Goal: Find specific page/section: Find specific page/section

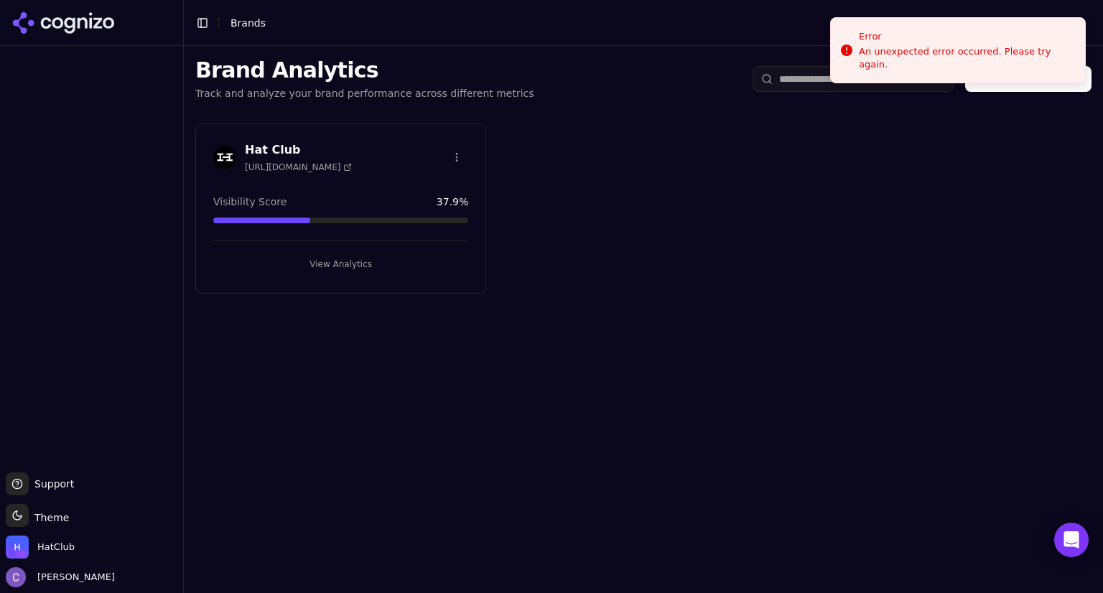
click at [387, 263] on button "View Analytics" at bounding box center [340, 264] width 255 height 23
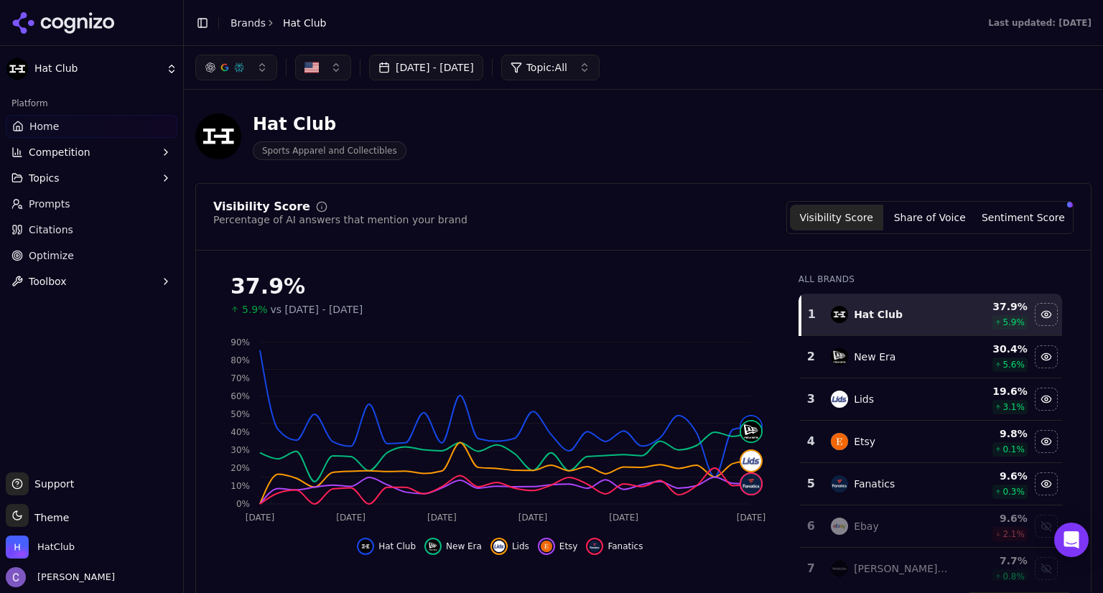
drag, startPoint x: 259, startPoint y: 70, endPoint x: 207, endPoint y: 158, distance: 102.4
click at [207, 158] on div "Hat Club Sports Apparel and Collectibles" at bounding box center [300, 136] width 211 height 47
click at [254, 67] on button "button" at bounding box center [236, 68] width 82 height 26
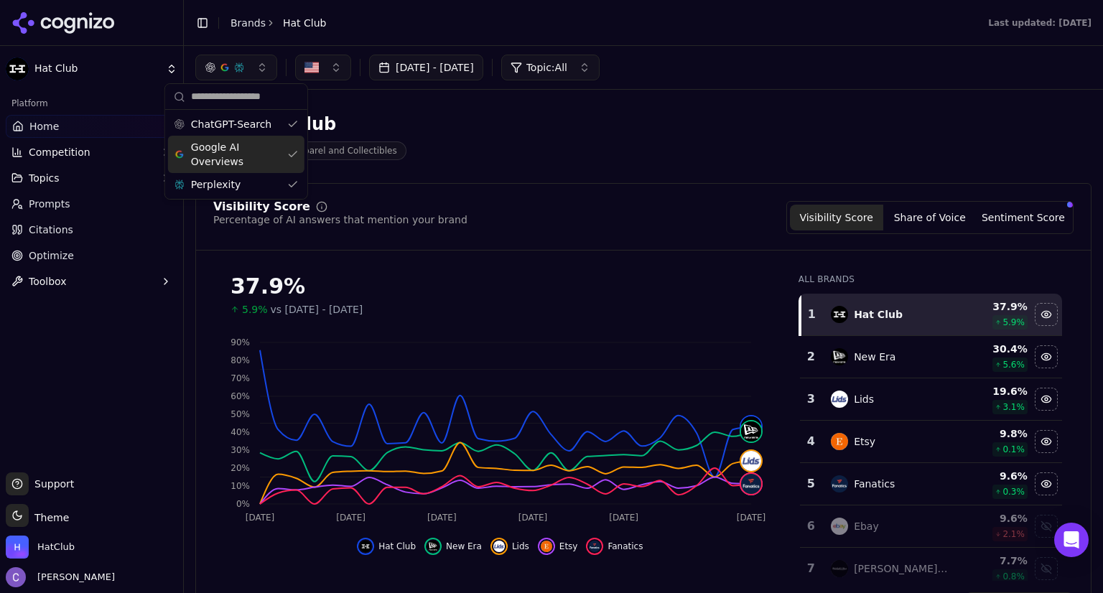
click at [287, 152] on div "Google AI Overviews" at bounding box center [236, 154] width 136 height 37
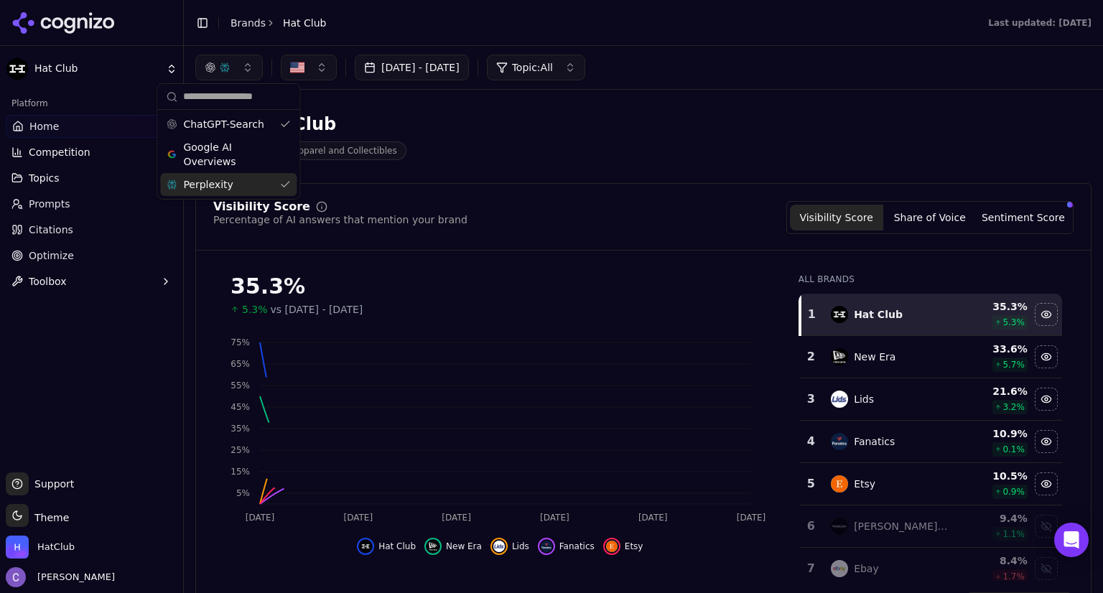
click at [284, 185] on div "Perplexity" at bounding box center [228, 184] width 136 height 23
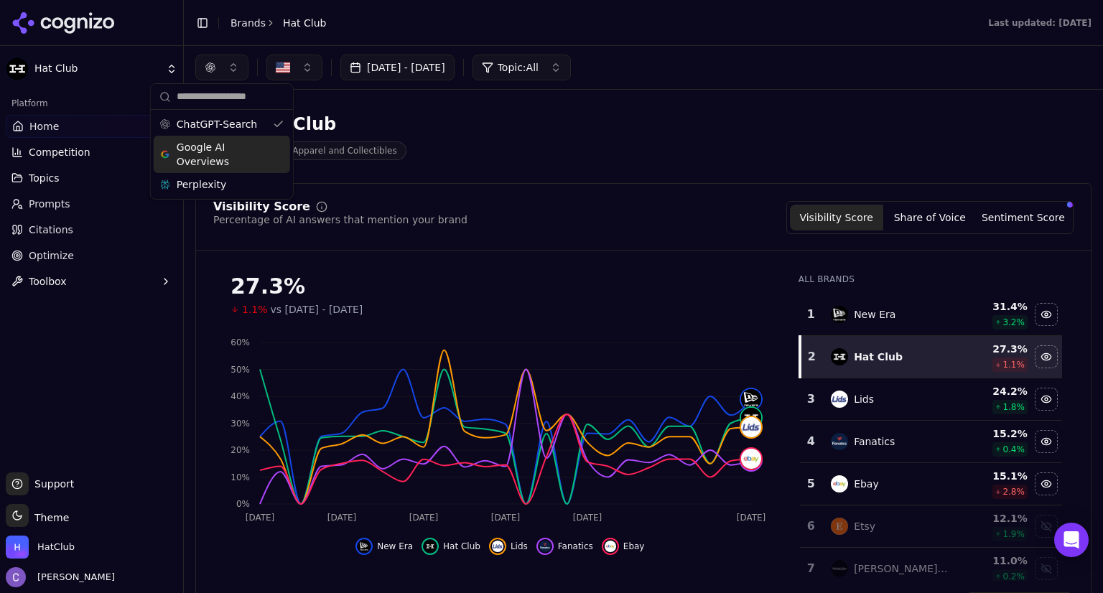
click at [279, 154] on div "Google AI Overviews" at bounding box center [222, 154] width 136 height 37
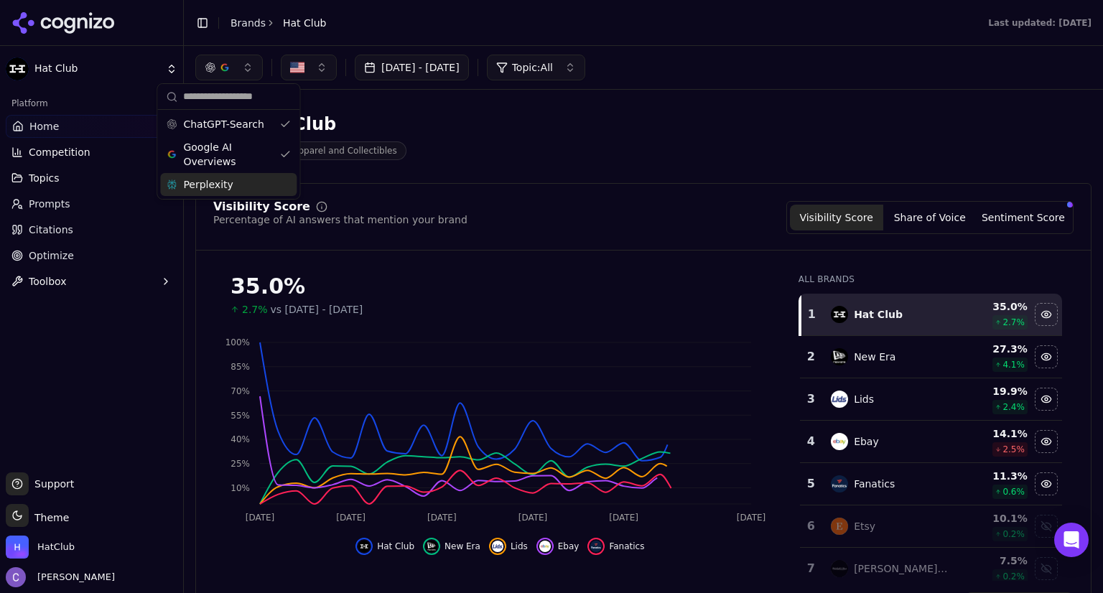
click at [287, 185] on div "Perplexity" at bounding box center [228, 184] width 136 height 23
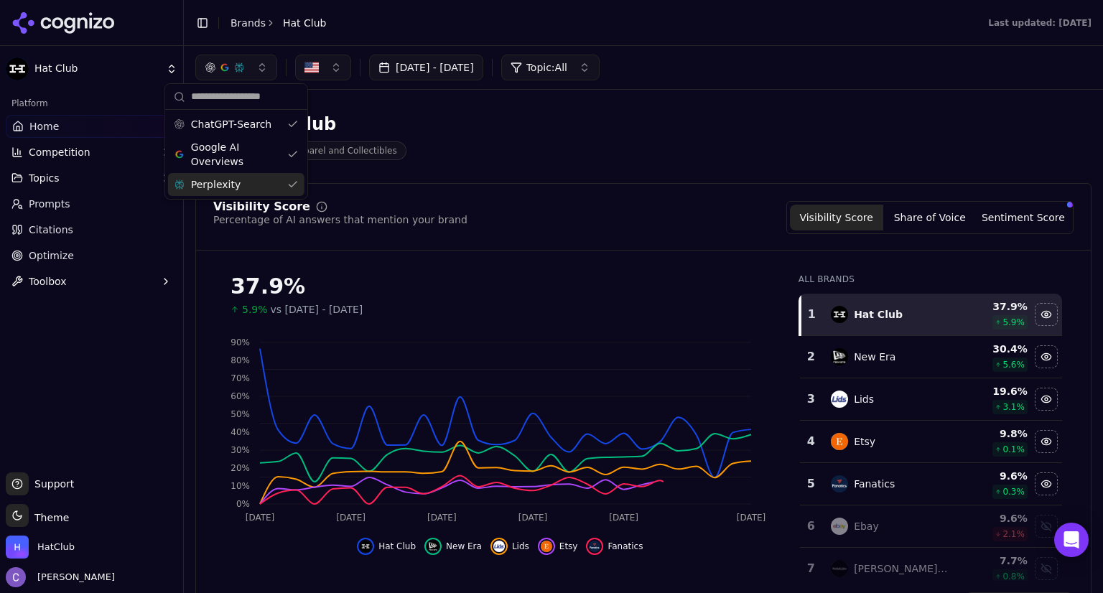
click at [506, 157] on div "Hat Club Sports Apparel and Collectibles" at bounding box center [517, 136] width 644 height 47
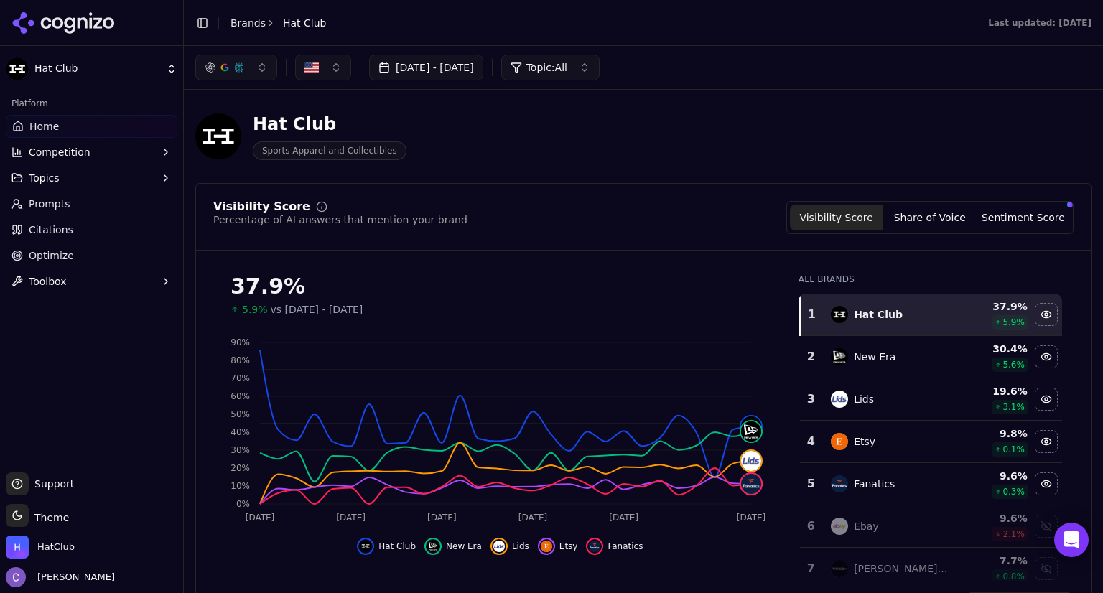
click at [80, 172] on button "Topics" at bounding box center [92, 178] width 172 height 23
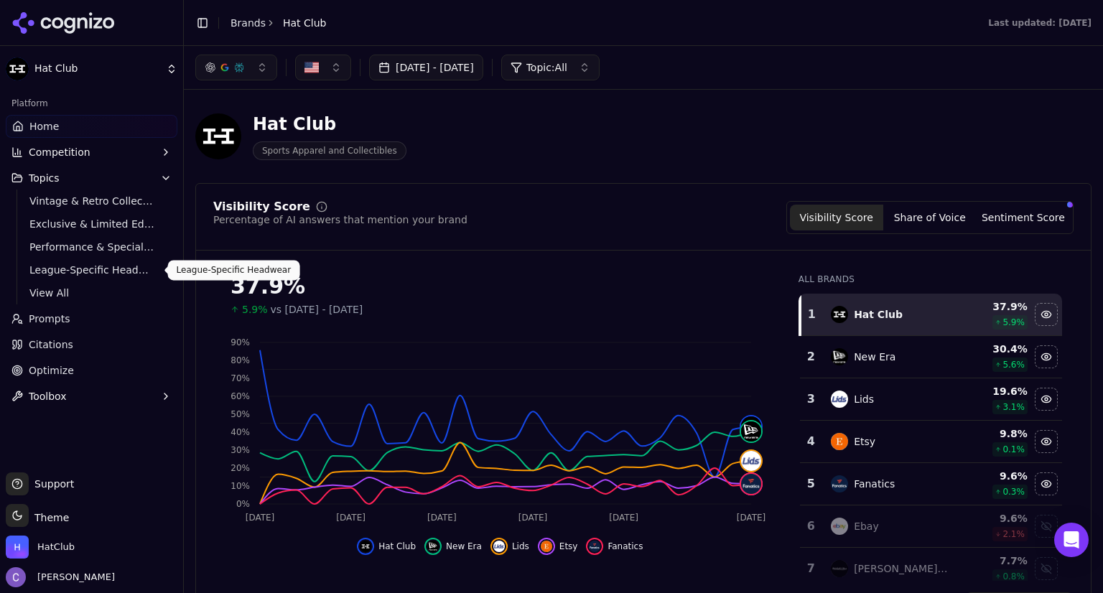
click at [126, 274] on span "League-Specific Headwear" at bounding box center [91, 270] width 125 height 14
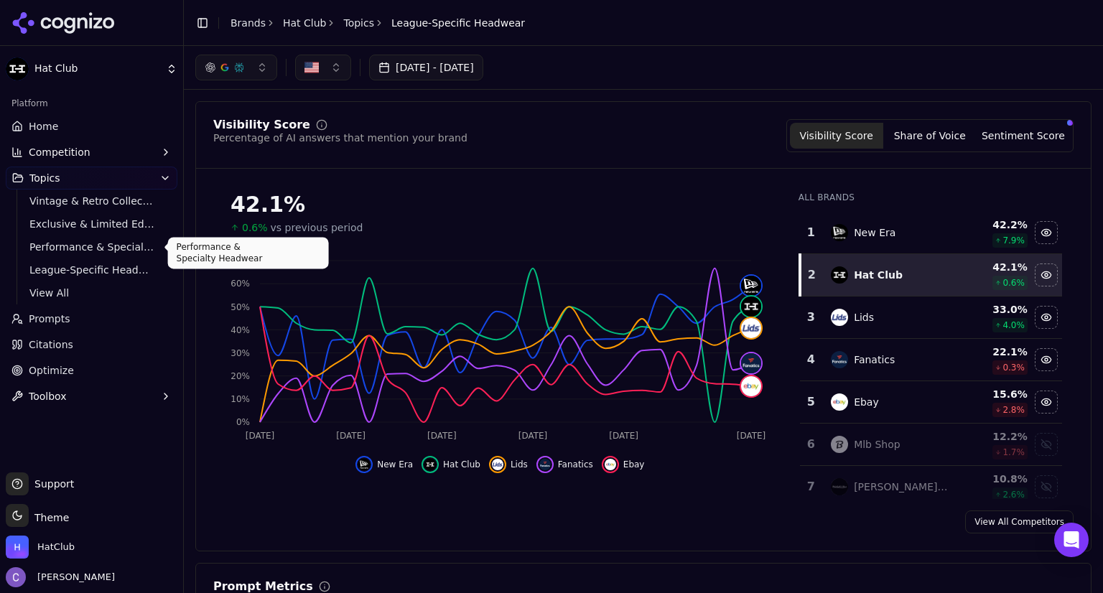
click at [81, 248] on span "Performance & Specialty Headwear" at bounding box center [91, 247] width 125 height 14
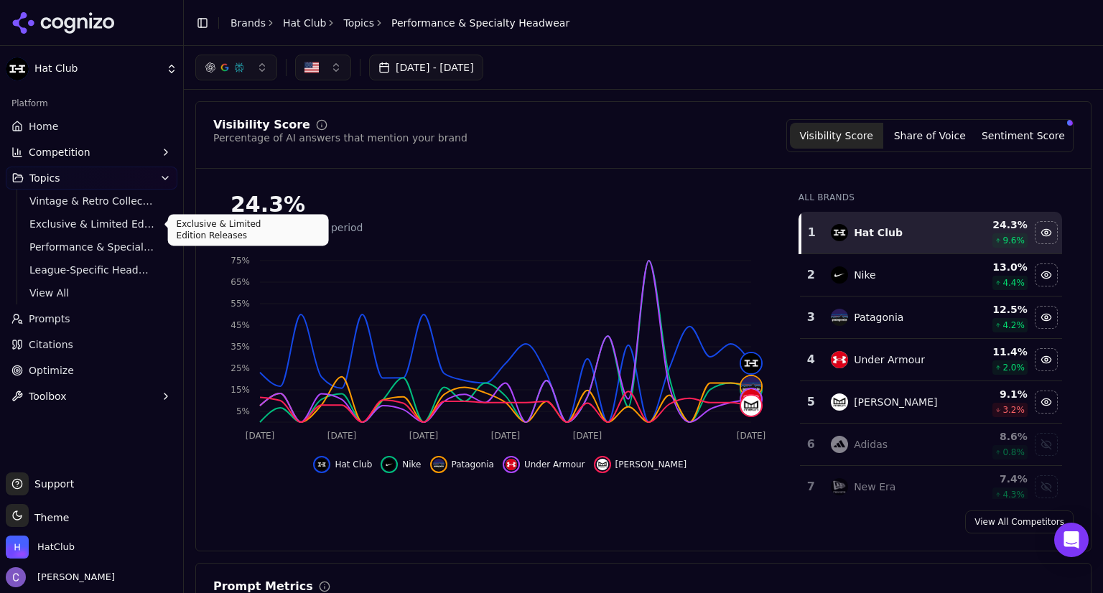
click at [109, 225] on span "Exclusive & Limited Edition Releases" at bounding box center [91, 224] width 125 height 14
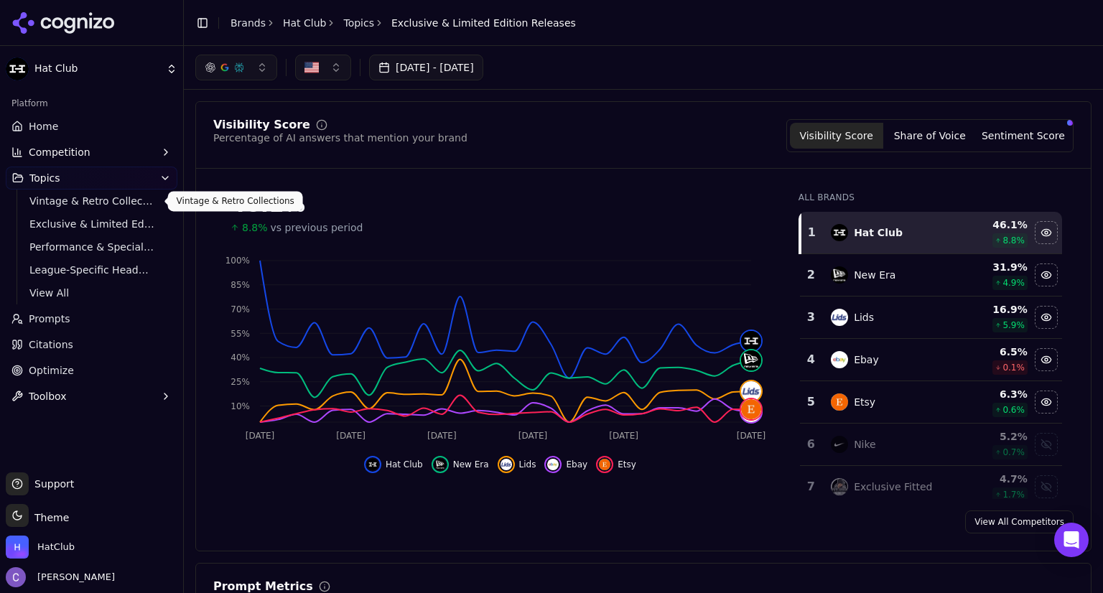
click at [103, 202] on span "Vintage & Retro Collections" at bounding box center [91, 201] width 125 height 14
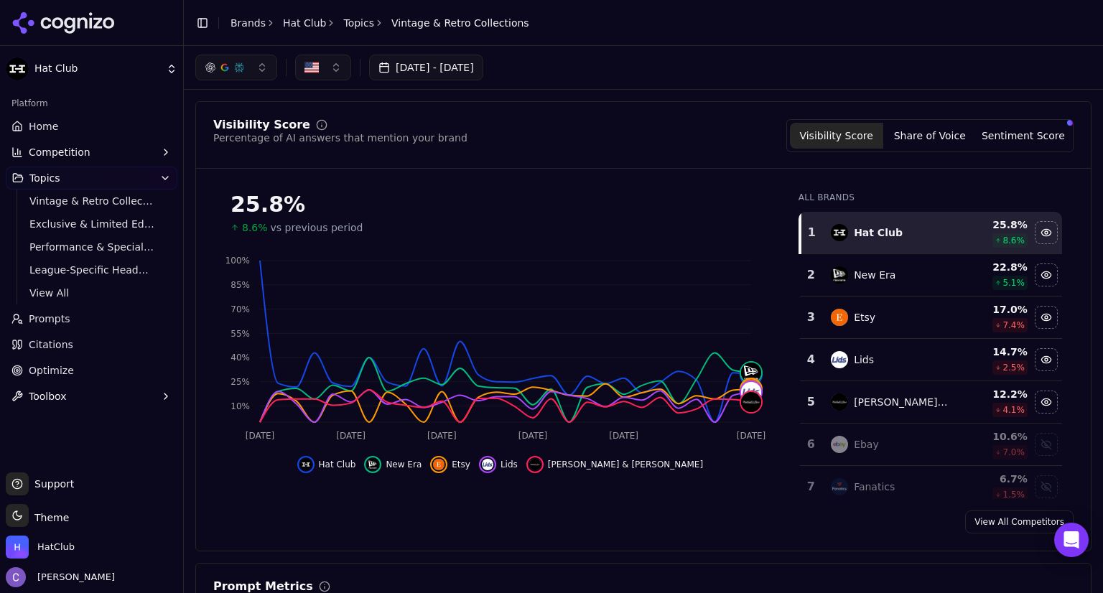
click at [73, 316] on link "Prompts" at bounding box center [92, 318] width 172 height 23
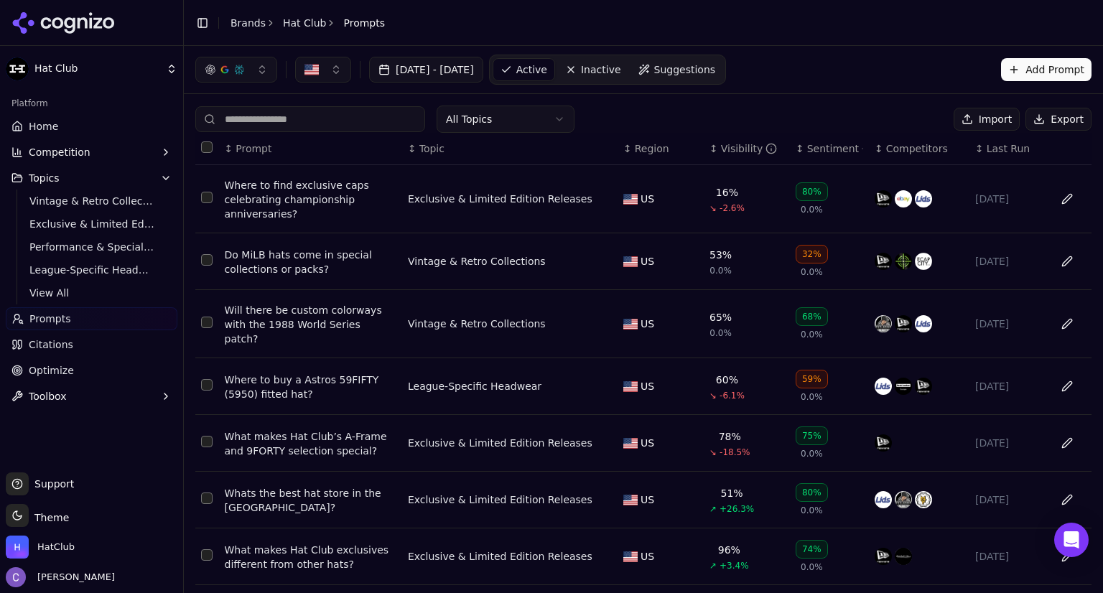
click at [287, 120] on input at bounding box center [310, 119] width 230 height 26
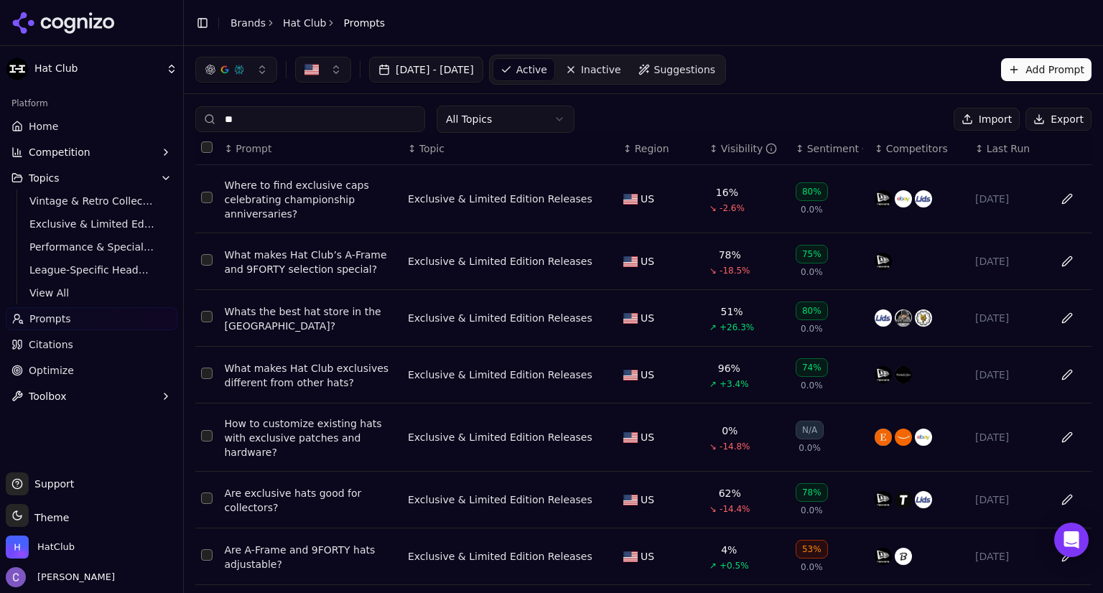
type input "*"
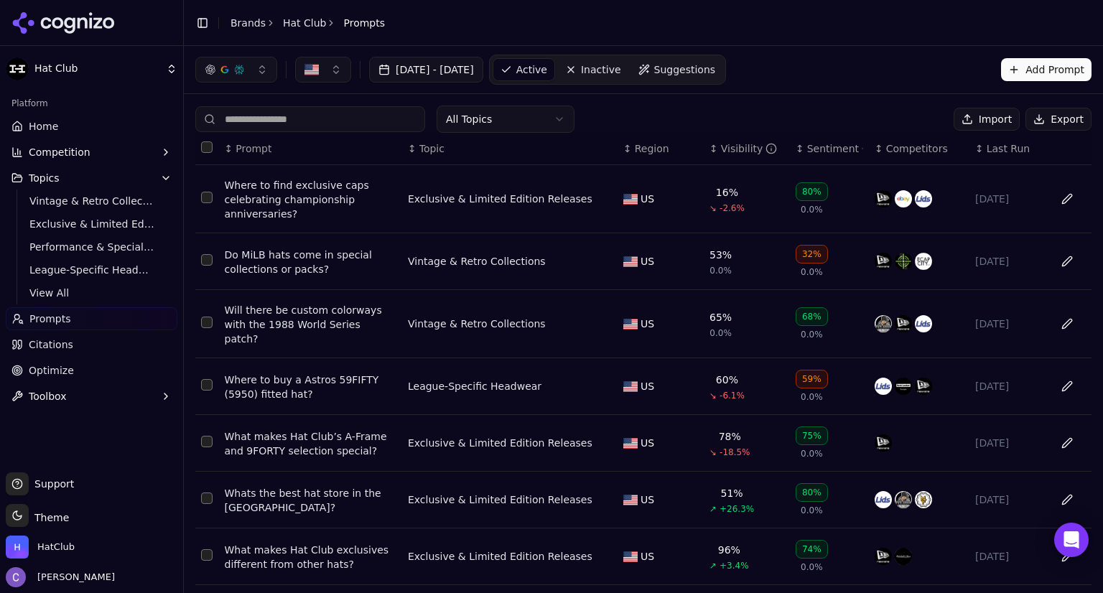
click at [58, 129] on link "Home" at bounding box center [92, 126] width 172 height 23
